Goal: Task Accomplishment & Management: Complete application form

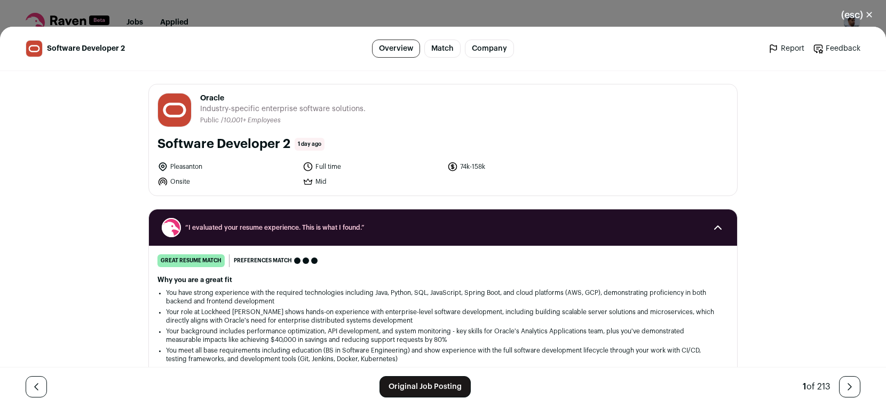
click at [860, 18] on button "(esc) ✕" at bounding box center [857, 14] width 58 height 23
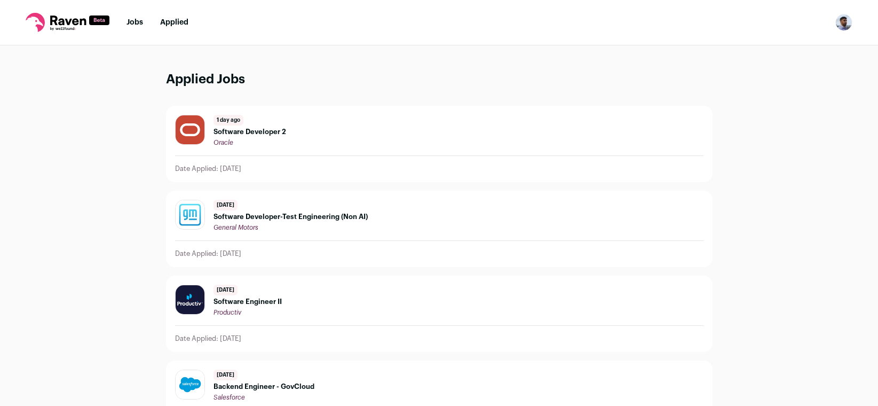
click at [136, 25] on link "Jobs" at bounding box center [134, 22] width 17 height 7
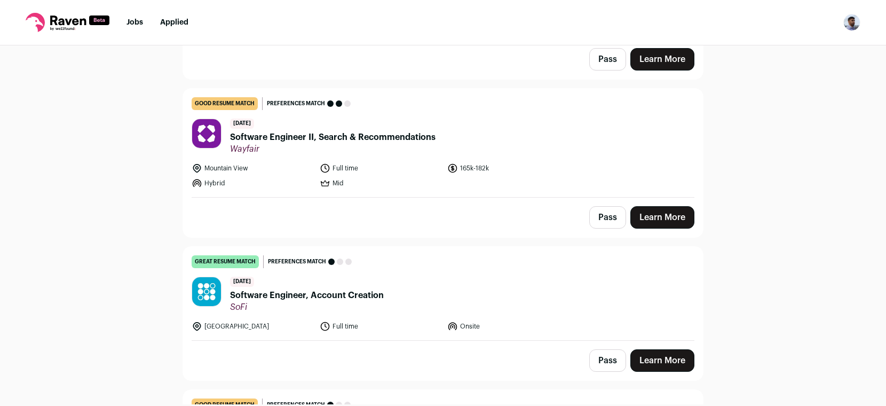
scroll to position [486, 0]
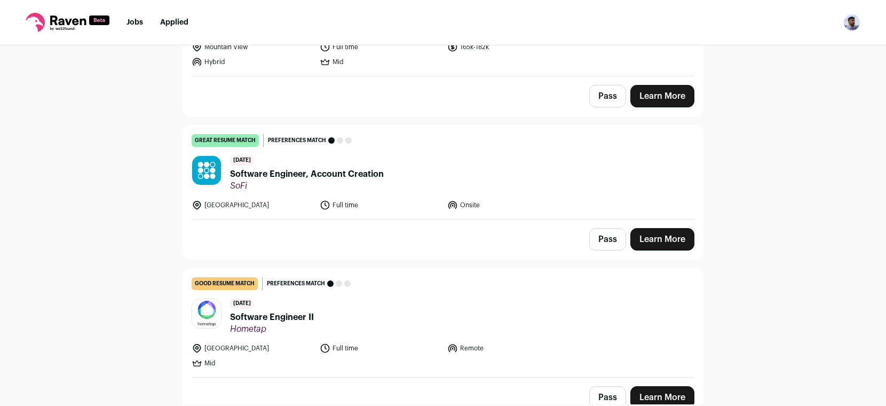
click at [643, 237] on link "Learn More" at bounding box center [662, 239] width 64 height 22
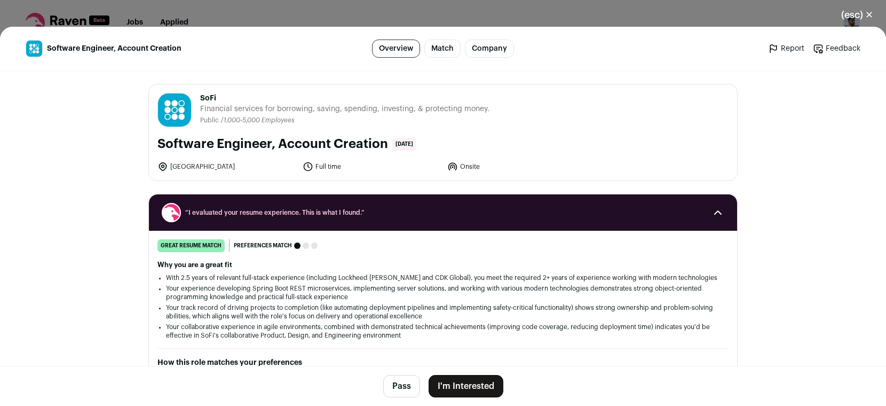
click at [472, 392] on button "I'm Interested" at bounding box center [465, 386] width 75 height 22
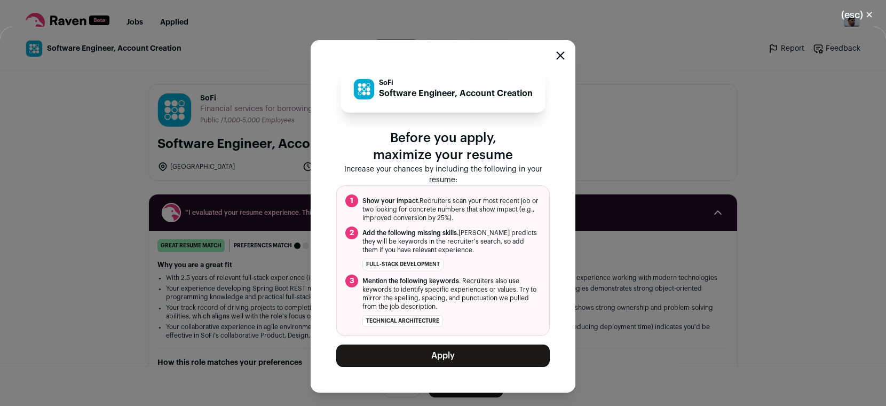
click at [458, 356] on button "Apply" at bounding box center [442, 355] width 213 height 22
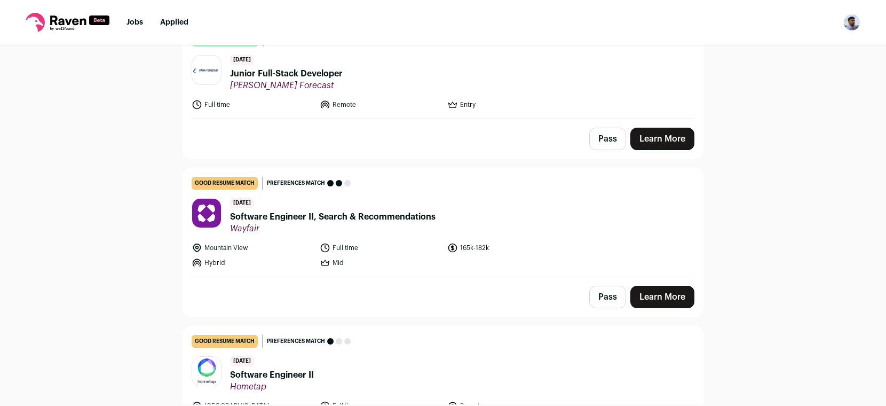
scroll to position [273, 0]
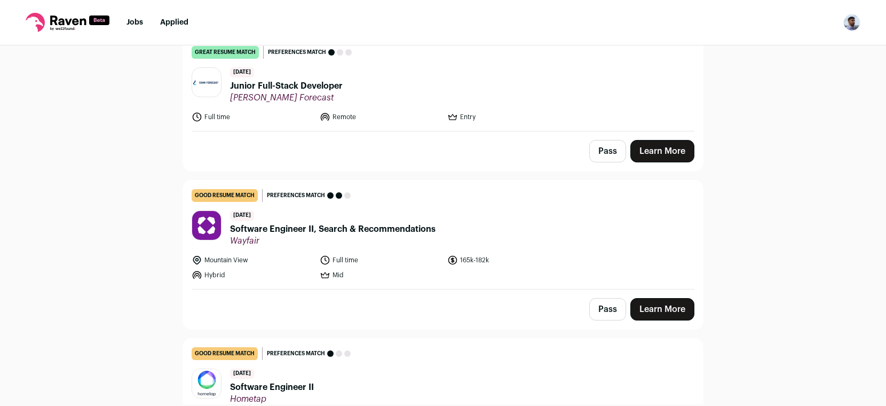
click at [662, 150] on link "Learn More" at bounding box center [662, 151] width 64 height 22
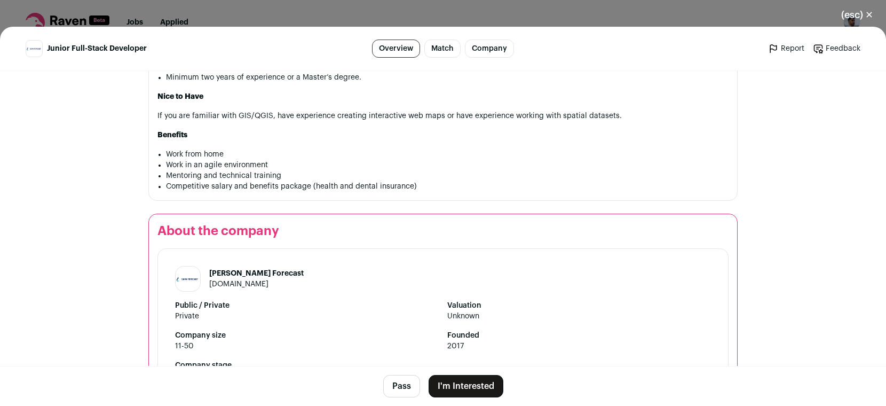
scroll to position [865, 0]
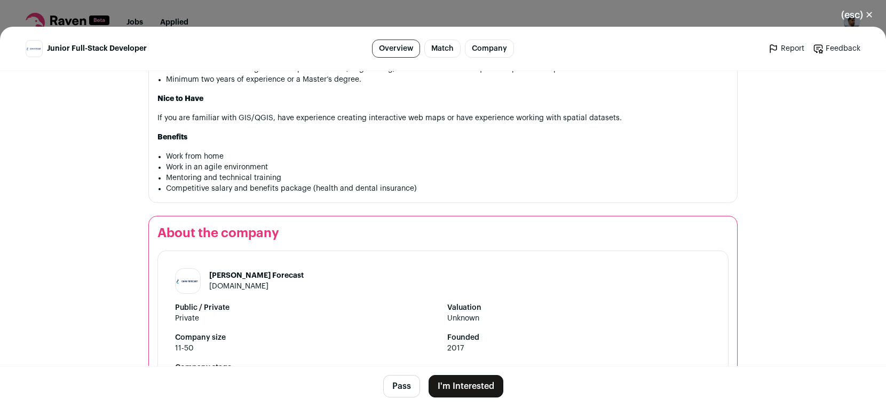
click at [468, 386] on button "I'm Interested" at bounding box center [465, 386] width 75 height 22
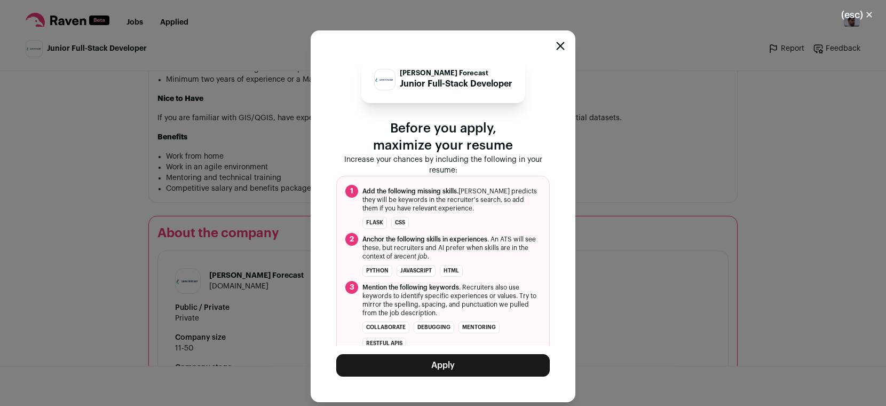
click at [468, 361] on button "Apply" at bounding box center [442, 365] width 213 height 22
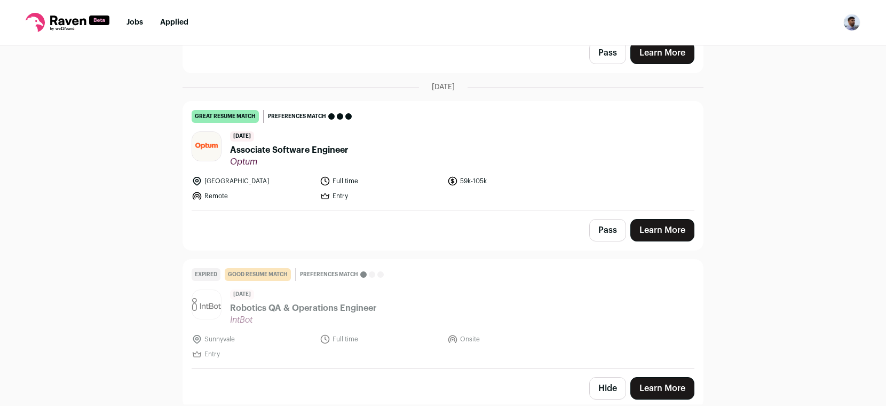
scroll to position [1518, 0]
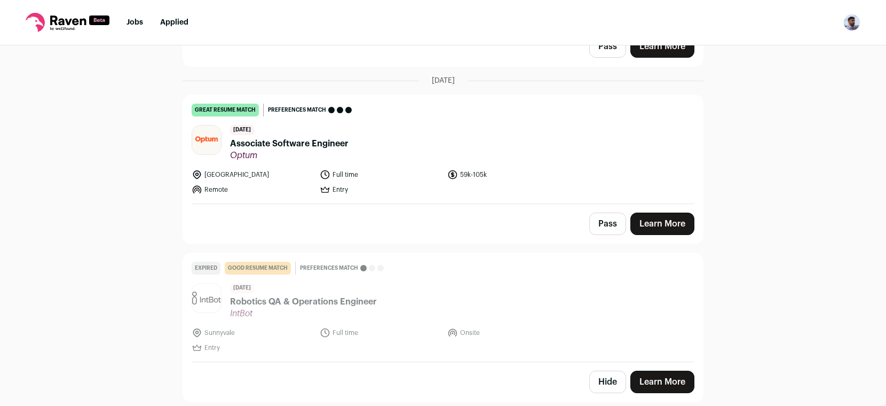
click at [682, 224] on link "Learn More" at bounding box center [662, 223] width 64 height 22
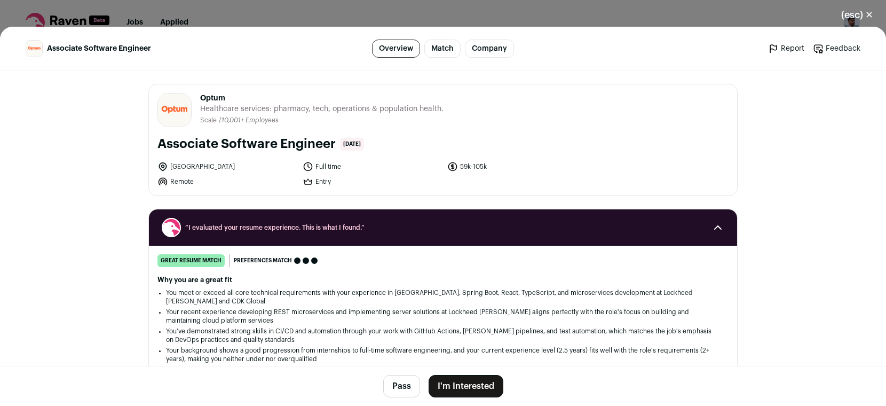
click at [437, 382] on button "I'm Interested" at bounding box center [465, 386] width 75 height 22
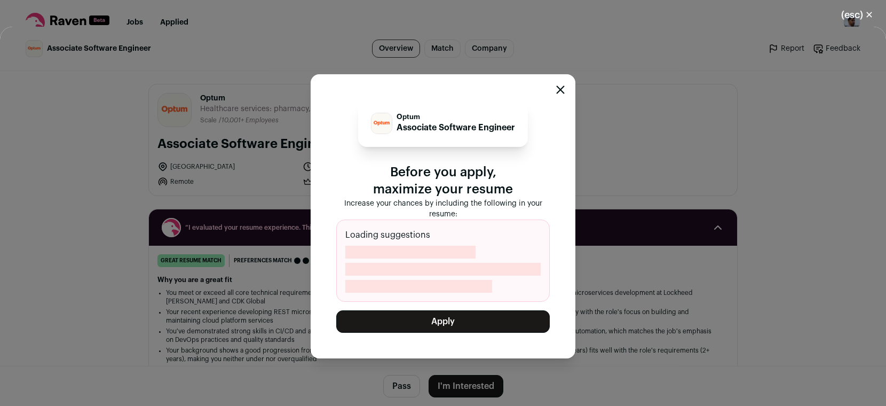
click at [473, 329] on button "Apply" at bounding box center [442, 321] width 213 height 22
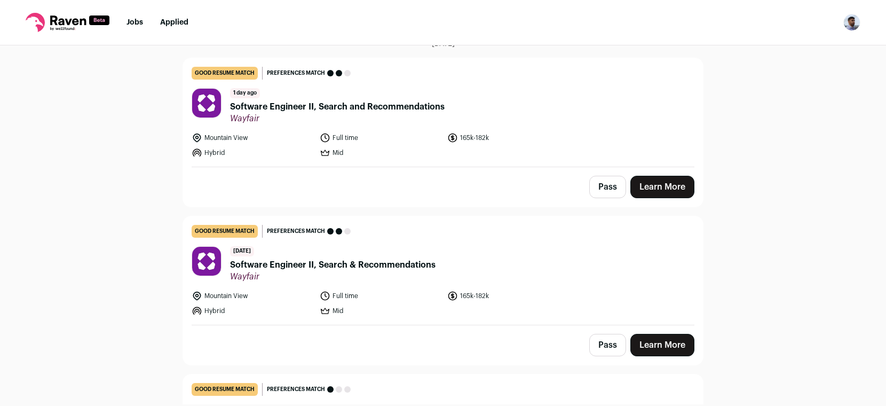
scroll to position [0, 0]
